Goal: Information Seeking & Learning: Learn about a topic

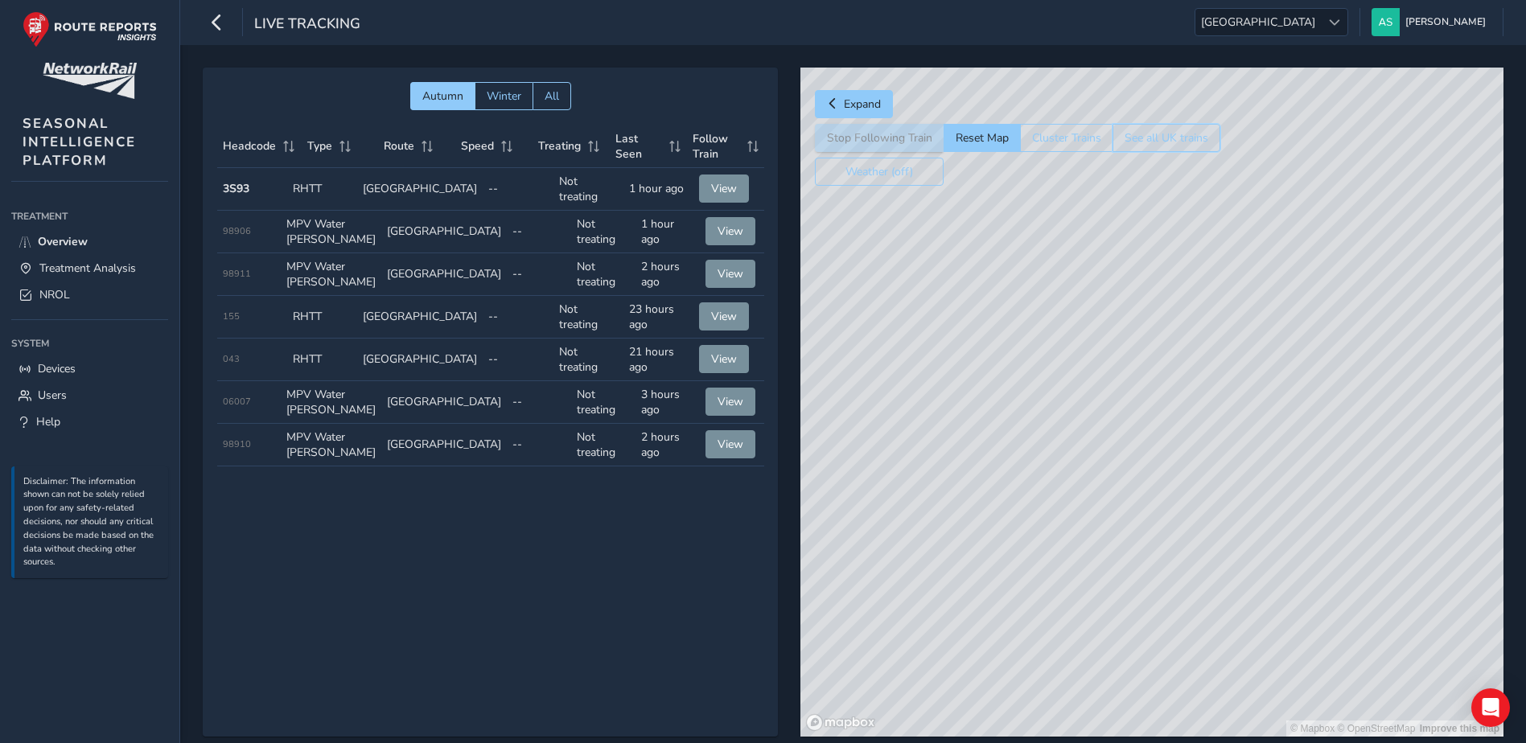
click at [1172, 147] on button "See all UK trains" at bounding box center [1166, 138] width 108 height 28
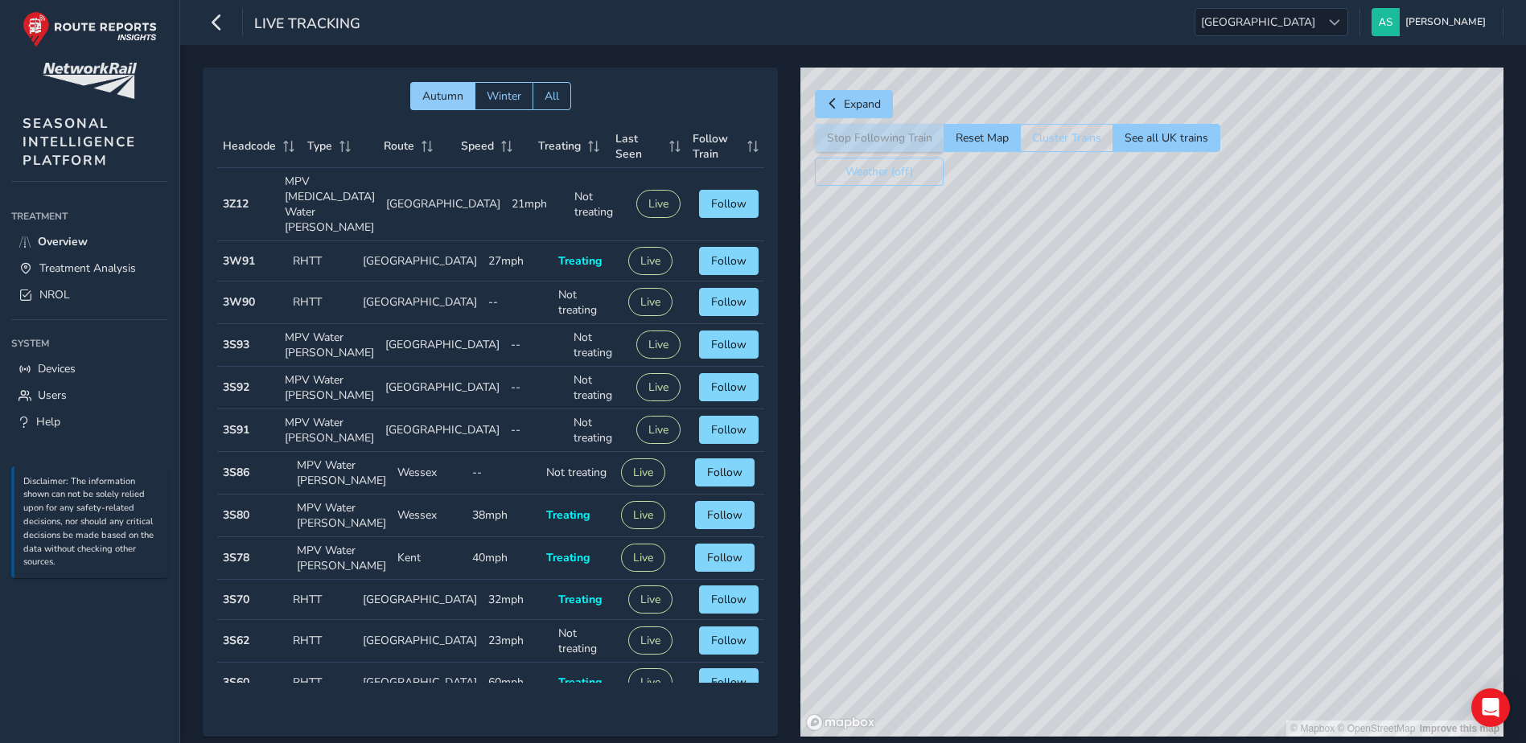
drag, startPoint x: 1231, startPoint y: 530, endPoint x: 1194, endPoint y: 417, distance: 119.5
click at [1190, 429] on div "© Mapbox © OpenStreetMap Improve this map" at bounding box center [1151, 402] width 703 height 669
drag, startPoint x: 1262, startPoint y: 372, endPoint x: 1276, endPoint y: 364, distance: 16.6
click at [1276, 364] on div "© Mapbox © OpenStreetMap Improve this map" at bounding box center [1151, 402] width 703 height 669
click at [1347, 19] on div at bounding box center [1334, 22] width 27 height 27
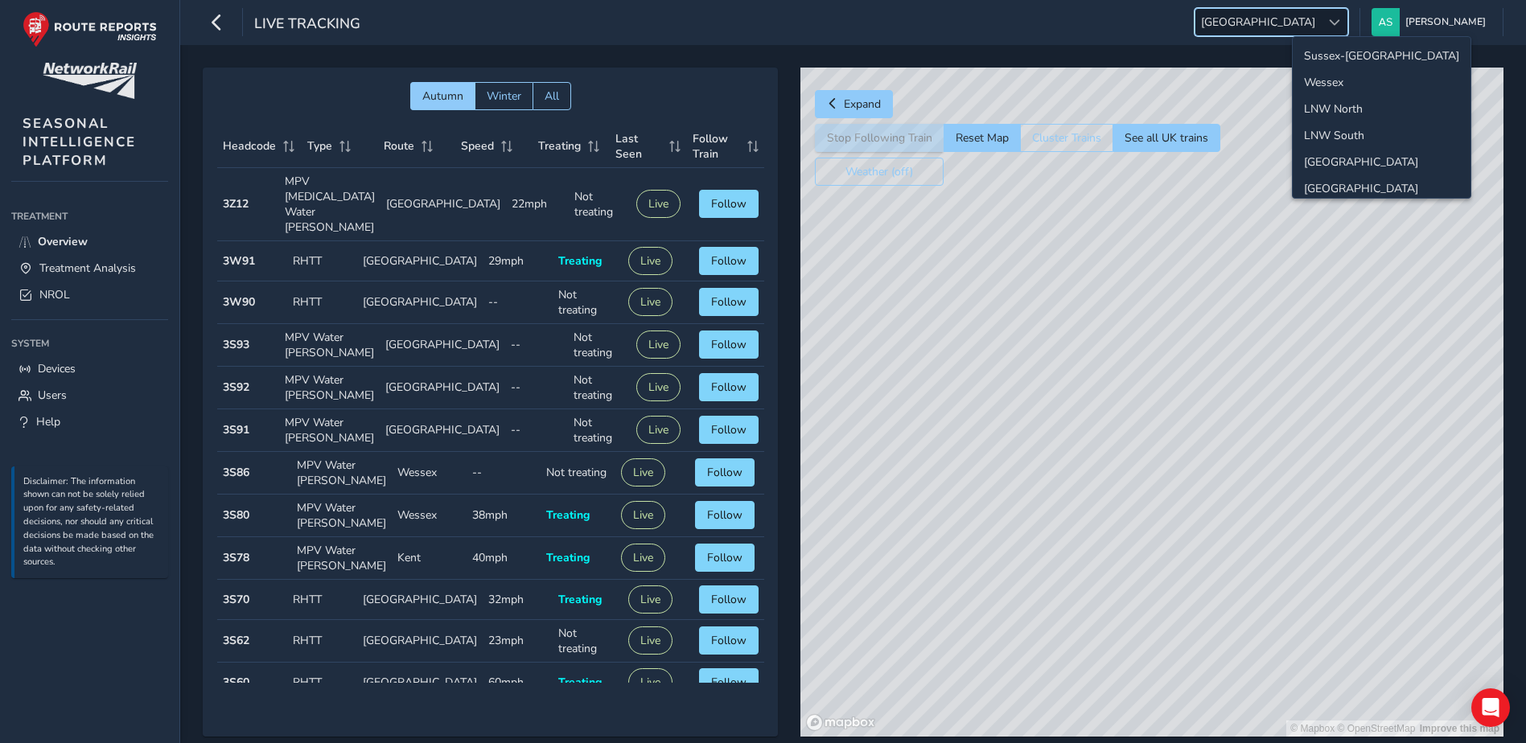
scroll to position [57, 0]
click at [1361, 135] on li "[GEOGRAPHIC_DATA]" at bounding box center [1381, 131] width 178 height 27
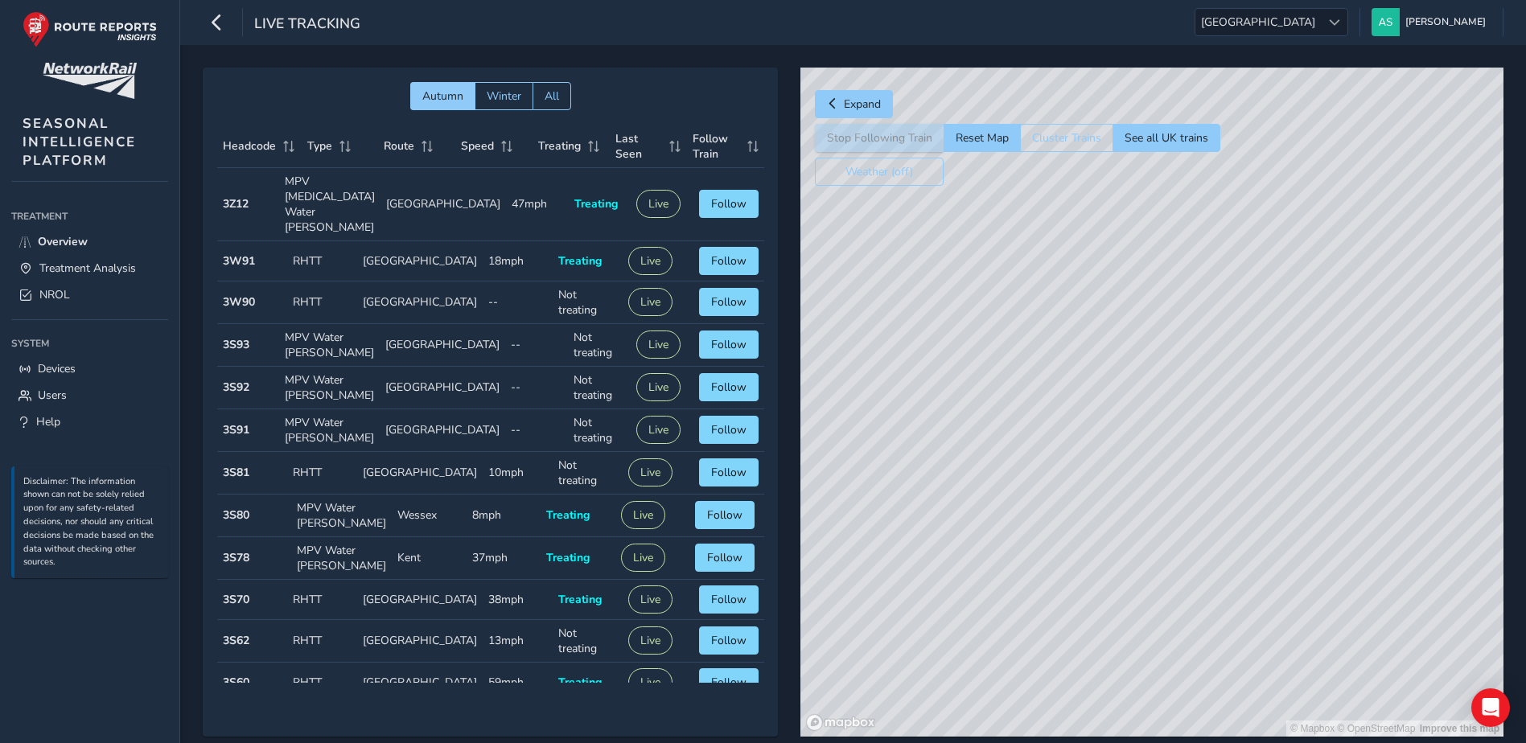
drag, startPoint x: 1091, startPoint y: 220, endPoint x: 1103, endPoint y: 343, distance: 123.6
click at [1099, 370] on div "© Mapbox © OpenStreetMap Improve this map" at bounding box center [1151, 402] width 703 height 669
click at [1139, 337] on div "© Mapbox © OpenStreetMap Improve this map" at bounding box center [1151, 402] width 703 height 669
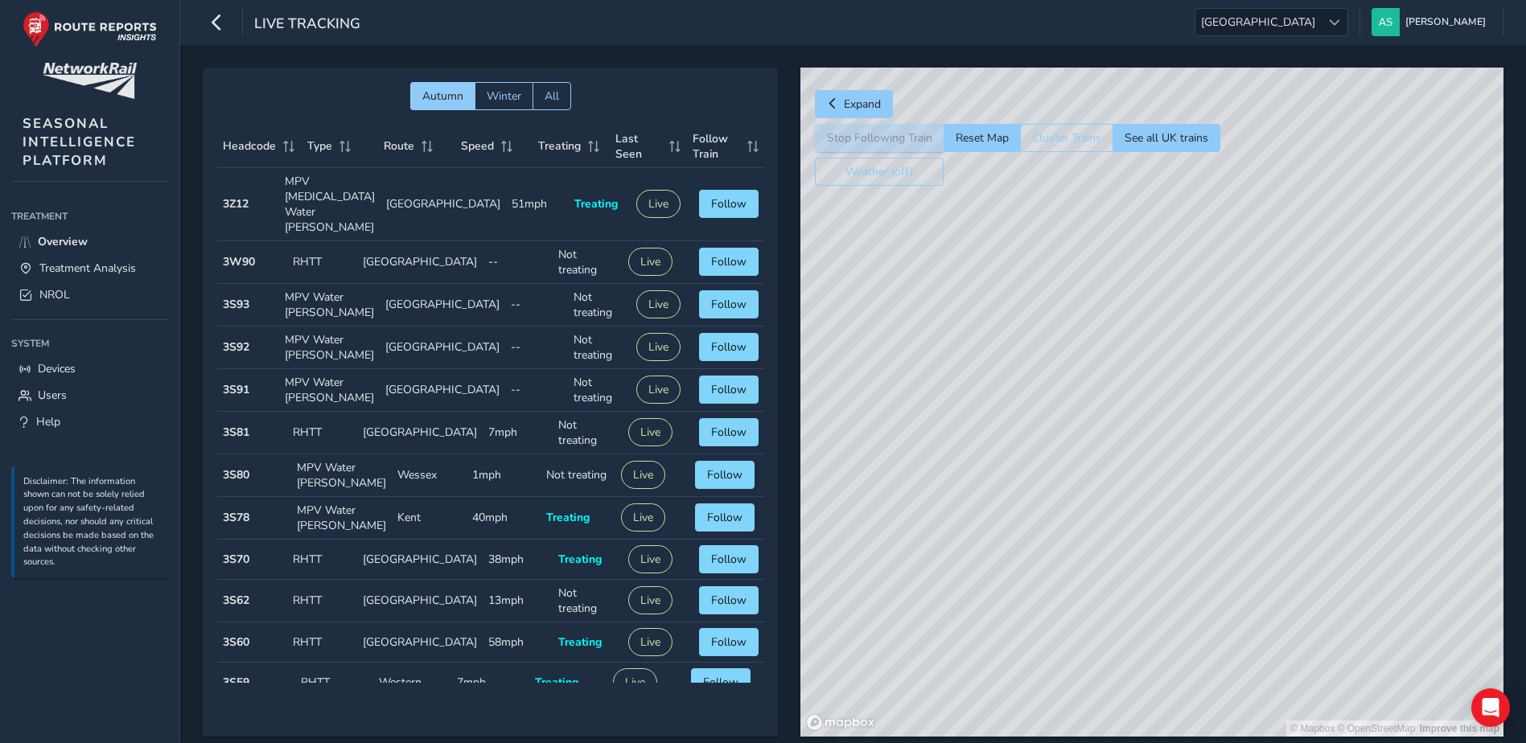
click at [1183, 392] on div "© Mapbox © OpenStreetMap Improve this map" at bounding box center [1151, 402] width 703 height 669
drag, startPoint x: 1097, startPoint y: 416, endPoint x: 1040, endPoint y: 393, distance: 61.4
click at [1040, 393] on div "© Mapbox © OpenStreetMap Improve this map" at bounding box center [1151, 402] width 703 height 669
